Goal: Task Accomplishment & Management: Complete application form

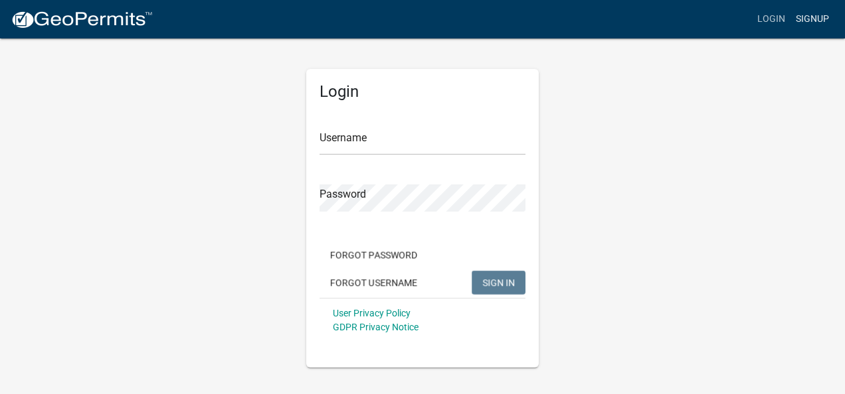
click at [810, 16] on link "Signup" at bounding box center [812, 19] width 44 height 25
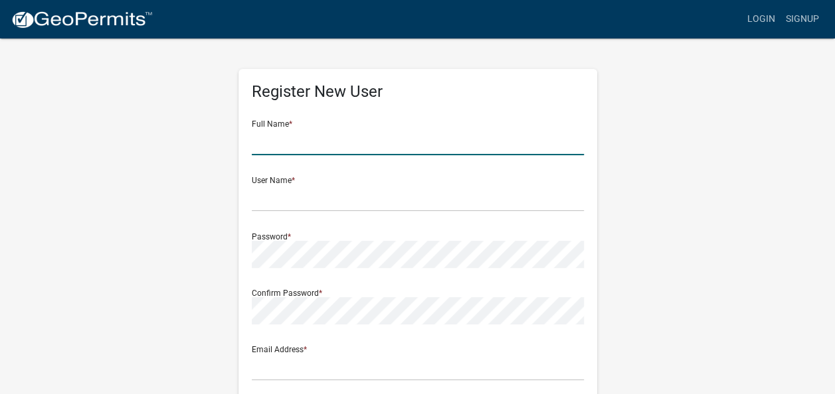
click at [321, 136] on input "text" at bounding box center [418, 141] width 332 height 27
type input "Thomas Gray"
type input "[EMAIL_ADDRESS][DOMAIN_NAME]"
type input "1630 Main St"
type input "Lafayette"
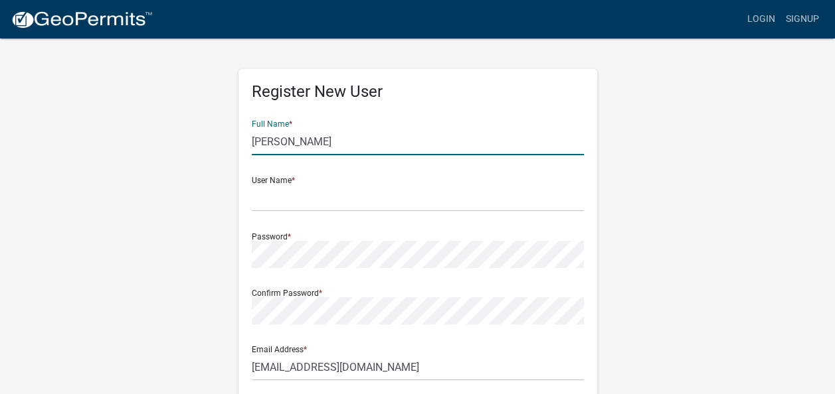
type input "46923"
type input "7654187450"
type input "Thomas"
type input "1630 Main St"
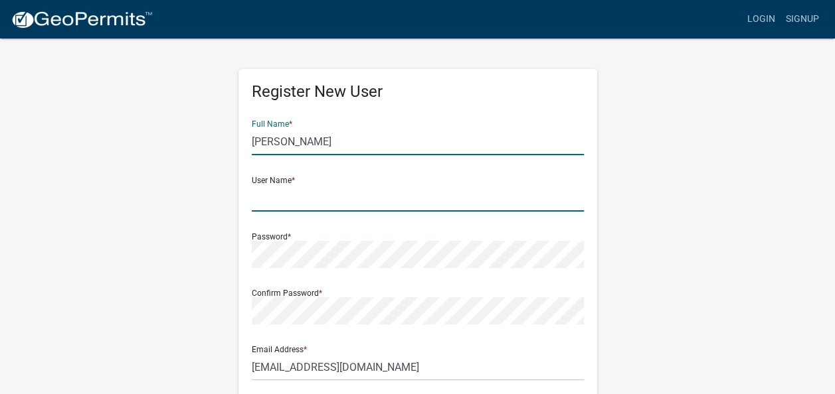
click at [304, 189] on input "text" at bounding box center [418, 198] width 332 height 27
type input "T"
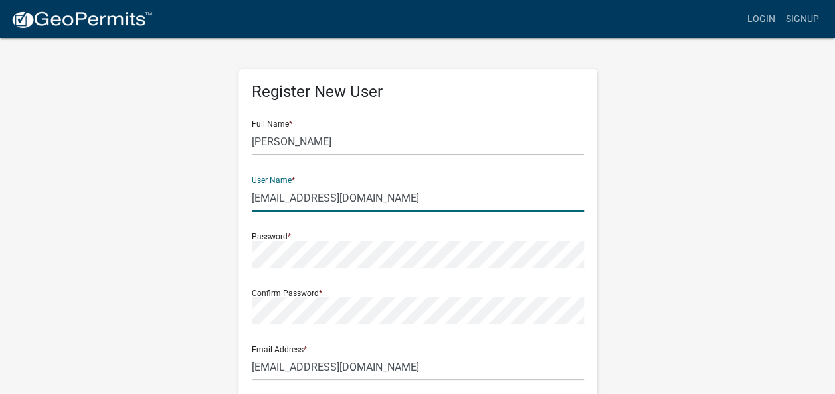
type input "[EMAIL_ADDRESS][DOMAIN_NAME]"
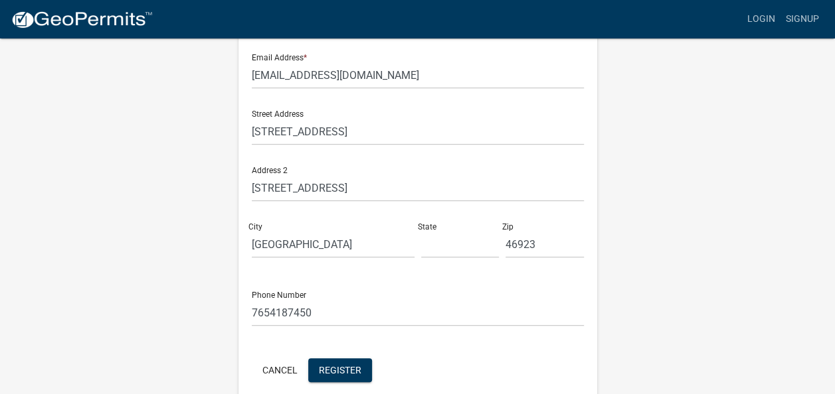
scroll to position [353, 0]
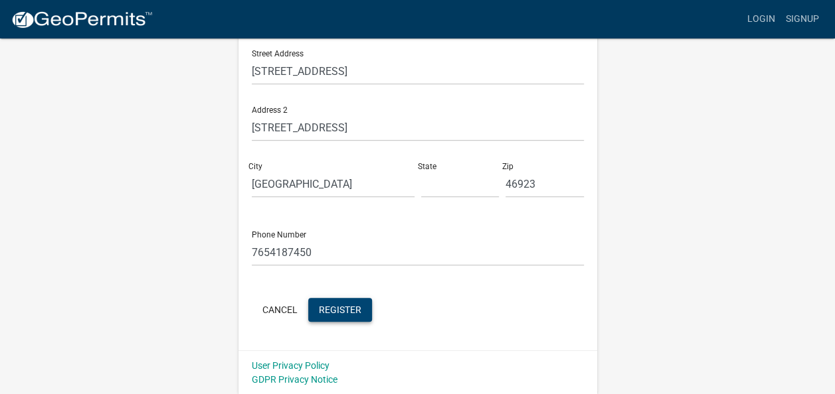
click at [351, 311] on span "Register" at bounding box center [340, 309] width 42 height 11
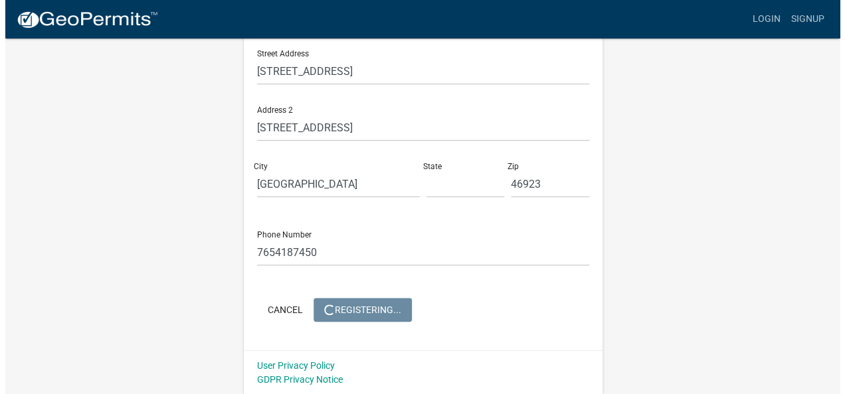
scroll to position [0, 0]
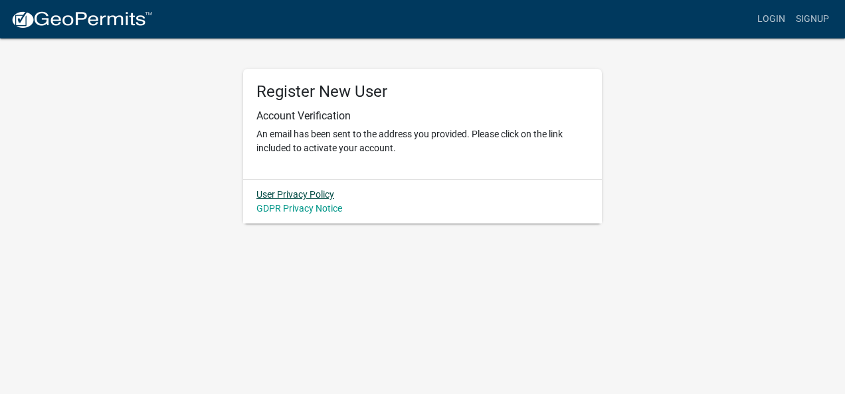
click at [291, 195] on link "User Privacy Policy" at bounding box center [295, 194] width 78 height 11
click at [276, 210] on link "GDPR Privacy Notice" at bounding box center [299, 208] width 86 height 11
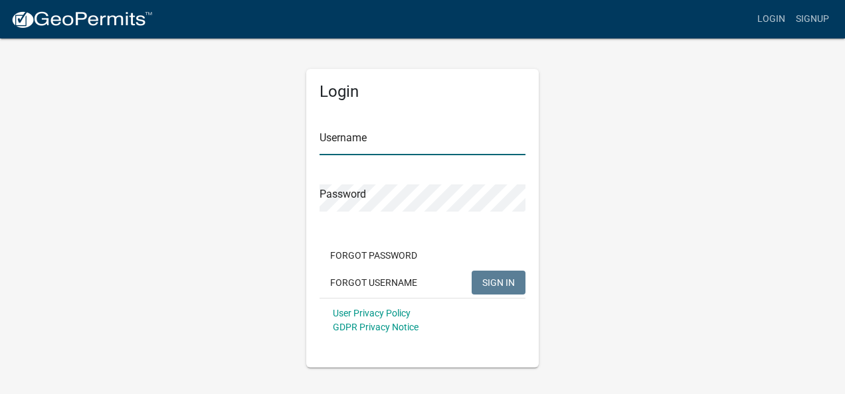
type input "[EMAIL_ADDRESS][DOMAIN_NAME]"
click at [488, 282] on span "SIGN IN" at bounding box center [498, 282] width 33 height 11
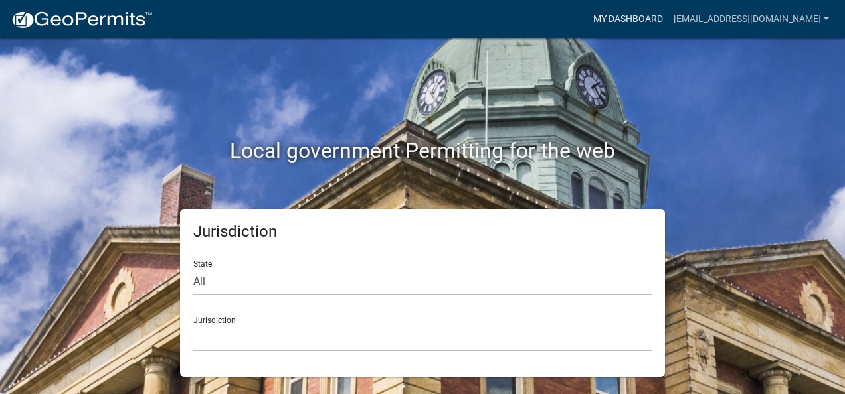
click at [605, 17] on link "My Dashboard" at bounding box center [628, 19] width 80 height 25
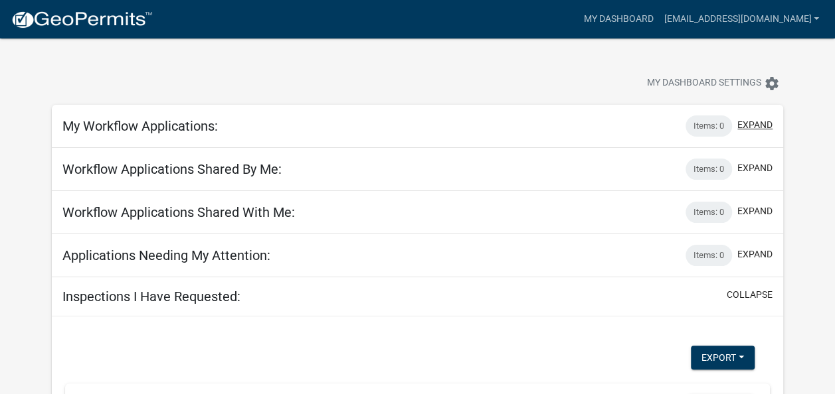
click at [750, 121] on button "expand" at bounding box center [754, 125] width 35 height 14
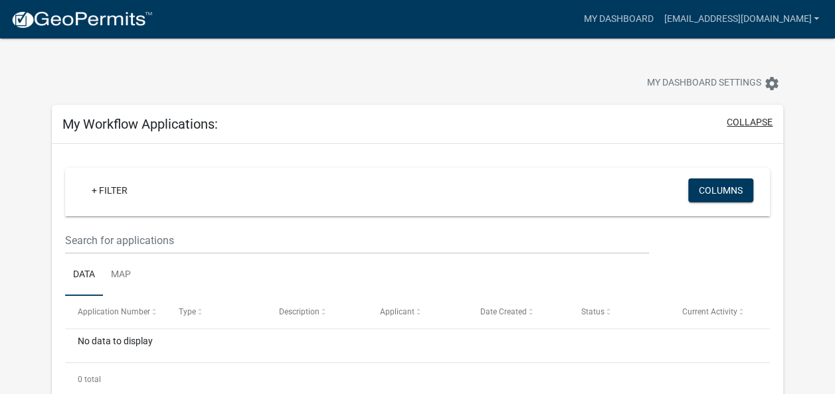
click at [742, 119] on button "collapse" at bounding box center [749, 123] width 46 height 14
